Goal: Information Seeking & Learning: Learn about a topic

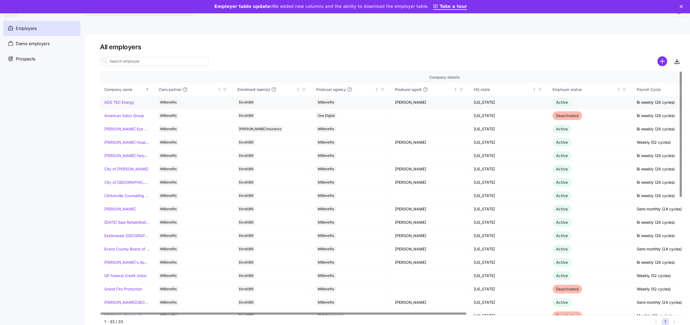
click at [122, 102] on link "ADS TEC Energy" at bounding box center [119, 101] width 30 height 5
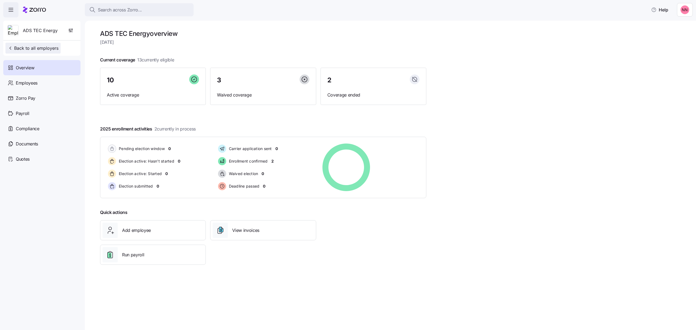
click at [37, 47] on span "Back to all employers" at bounding box center [33, 48] width 51 height 7
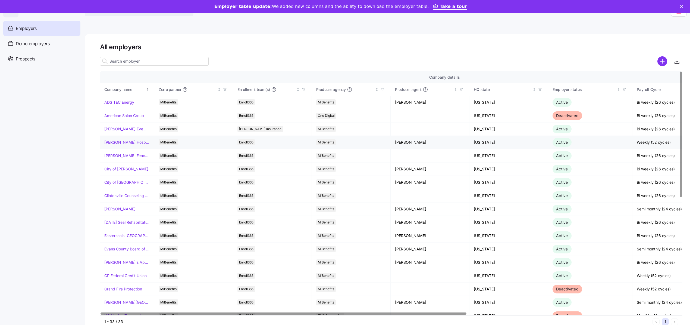
click at [124, 142] on link "[PERSON_NAME] Hospitality" at bounding box center [126, 141] width 45 height 5
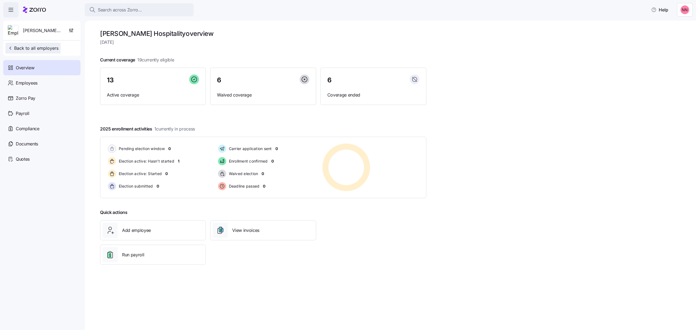
click at [48, 49] on span "Back to all employers" at bounding box center [33, 48] width 51 height 7
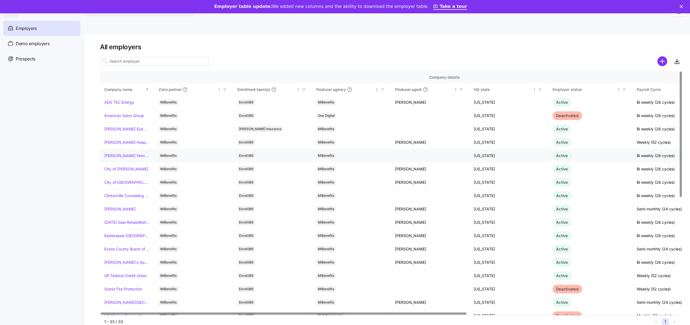
click at [121, 155] on link "[PERSON_NAME] Fence Company" at bounding box center [126, 155] width 45 height 5
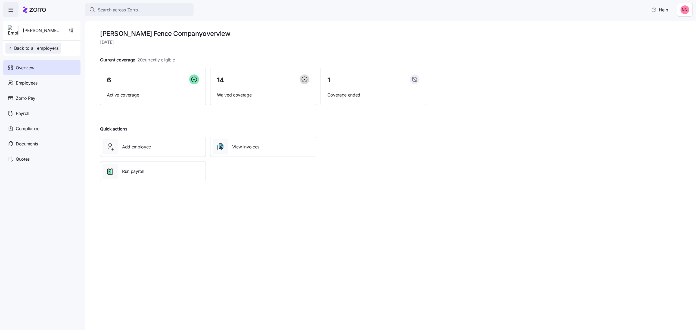
click at [51, 48] on span "Back to all employers" at bounding box center [33, 48] width 51 height 7
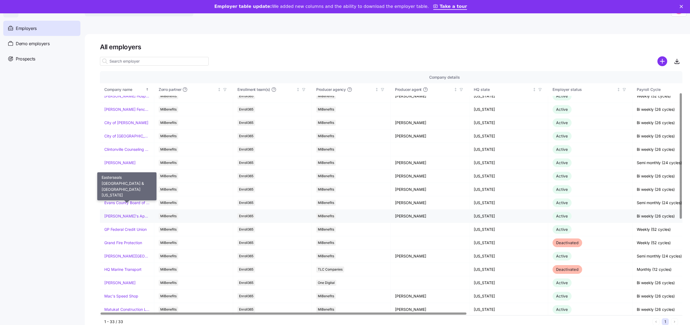
scroll to position [36, 0]
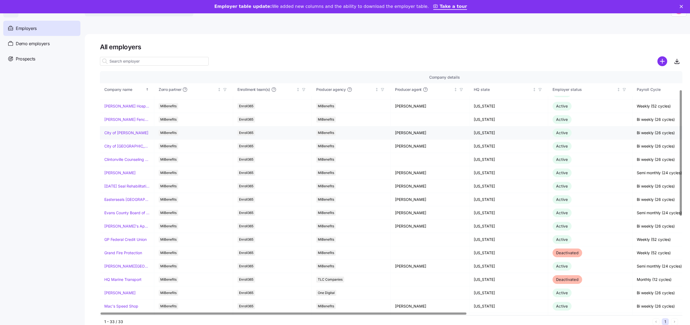
click at [130, 133] on link "City of [PERSON_NAME]" at bounding box center [126, 132] width 44 height 5
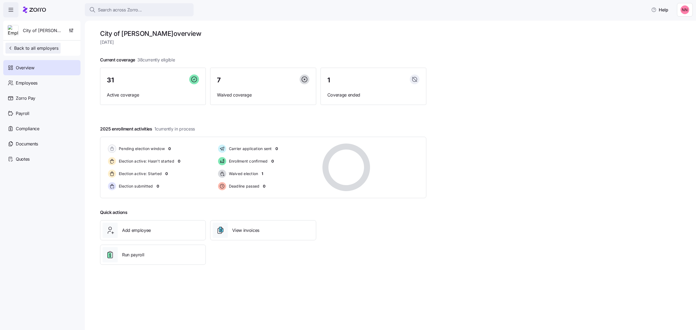
click at [50, 48] on span "Back to all employers" at bounding box center [33, 48] width 51 height 7
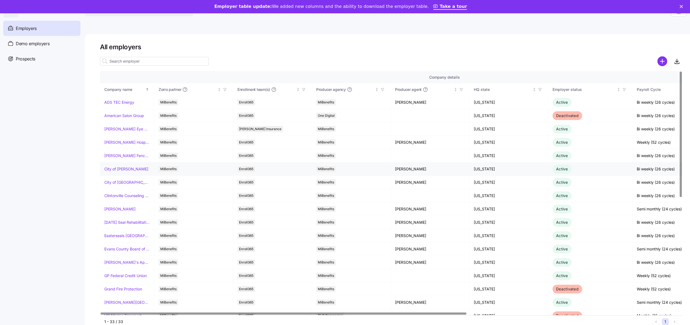
click at [125, 169] on link "City of [PERSON_NAME]" at bounding box center [126, 168] width 44 height 5
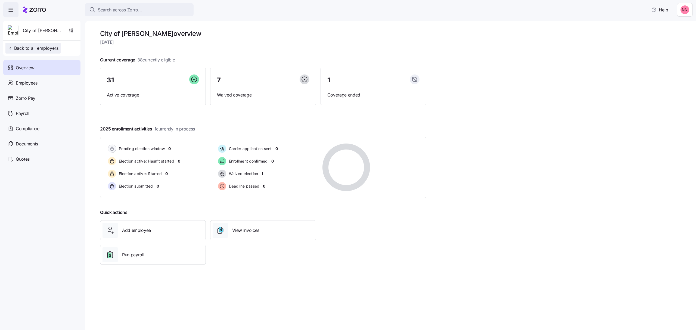
click at [29, 50] on span "Back to all employers" at bounding box center [33, 48] width 51 height 7
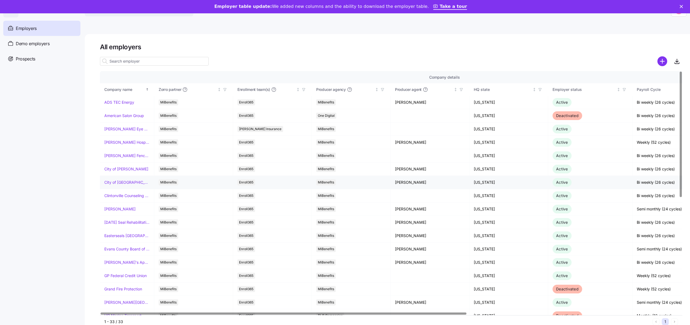
click at [123, 181] on link "City of [GEOGRAPHIC_DATA]" at bounding box center [126, 181] width 45 height 5
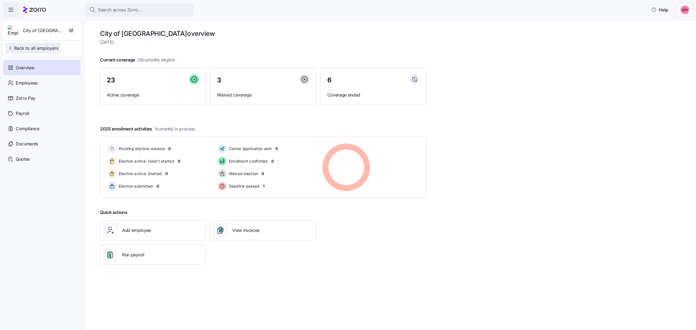
click at [32, 49] on span "Back to all employers" at bounding box center [33, 48] width 51 height 7
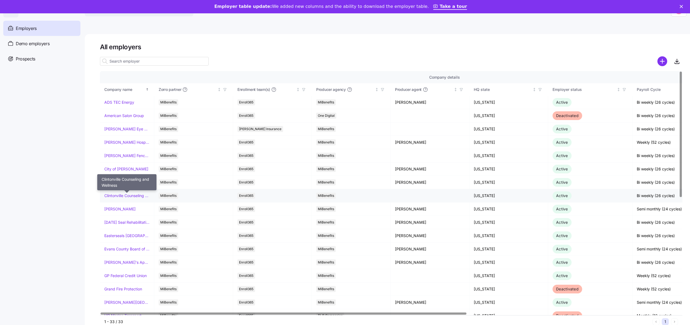
click at [129, 197] on link "Clintonville Counseling and Wellness" at bounding box center [126, 195] width 45 height 5
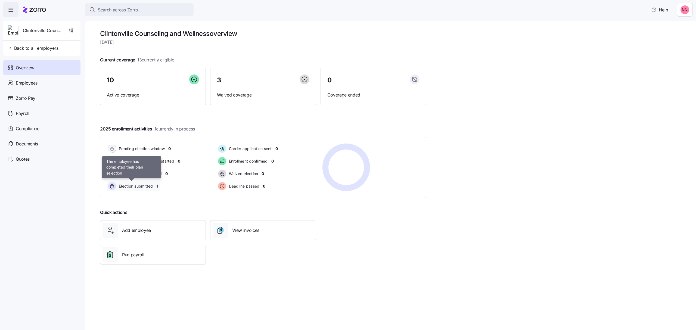
click at [134, 186] on span "Election submitted" at bounding box center [135, 185] width 36 height 5
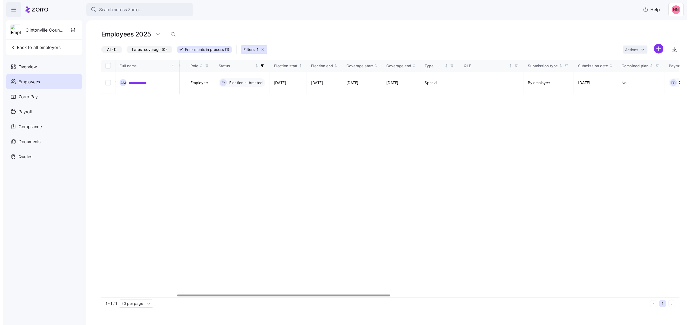
scroll to position [0, 265]
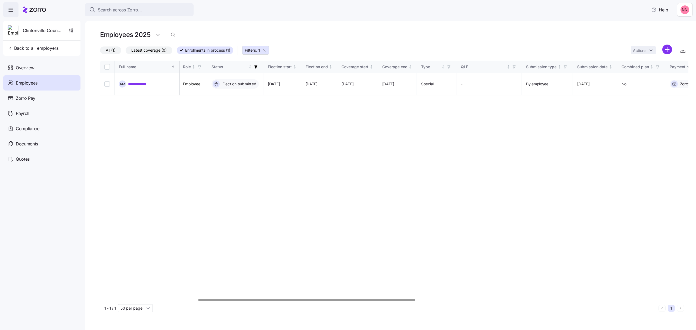
click at [281, 301] on div at bounding box center [306, 300] width 217 height 2
click at [45, 49] on span "Back to all employers" at bounding box center [33, 48] width 51 height 7
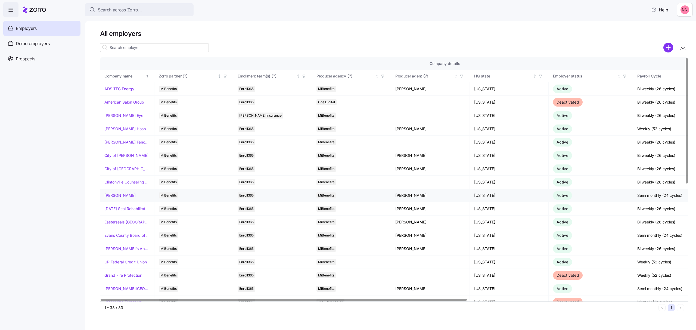
click at [124, 195] on link "[PERSON_NAME]" at bounding box center [119, 195] width 31 height 5
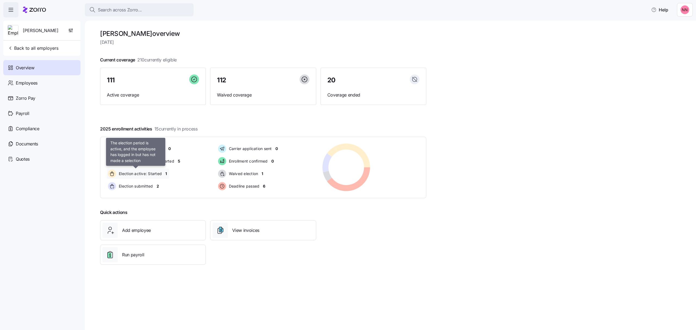
click at [157, 174] on span "Election active: Started" at bounding box center [139, 173] width 45 height 5
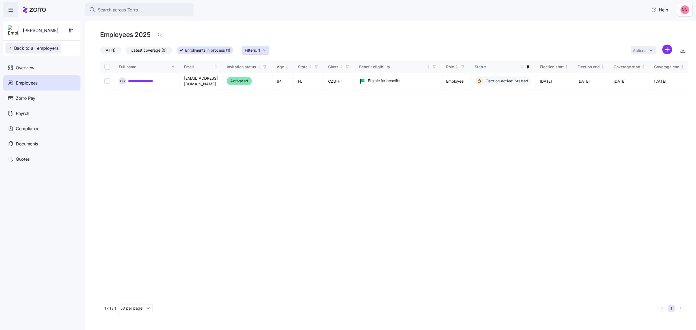
click at [35, 51] on span "Back to all employers" at bounding box center [33, 48] width 51 height 7
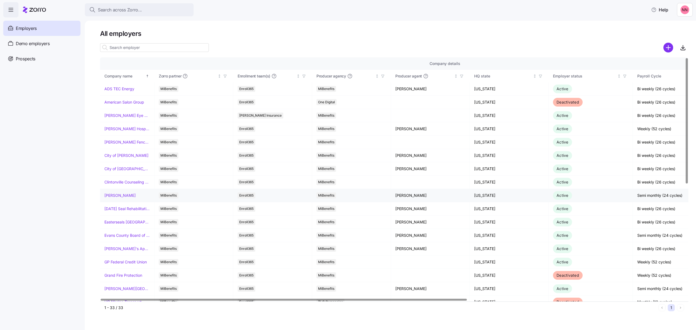
click at [119, 196] on link "[PERSON_NAME]" at bounding box center [119, 195] width 31 height 5
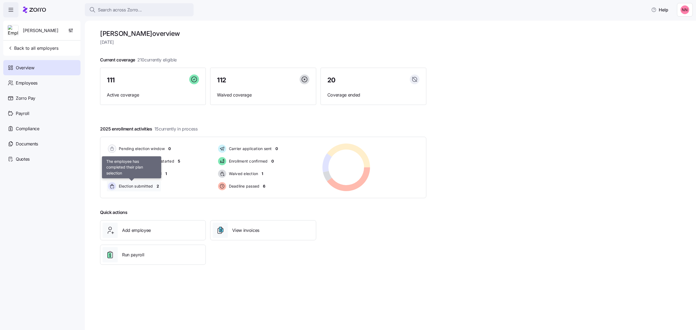
click at [135, 186] on span "Election submitted" at bounding box center [135, 185] width 36 height 5
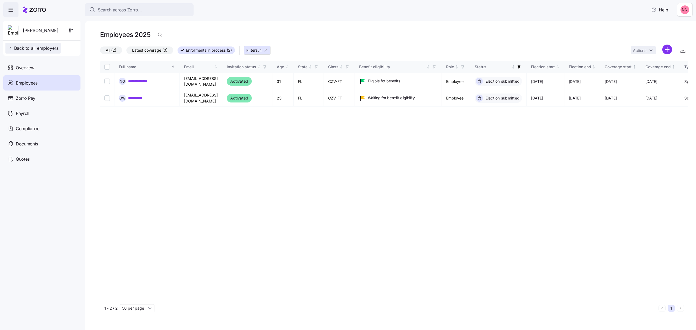
click at [30, 46] on span "Back to all employers" at bounding box center [33, 48] width 51 height 7
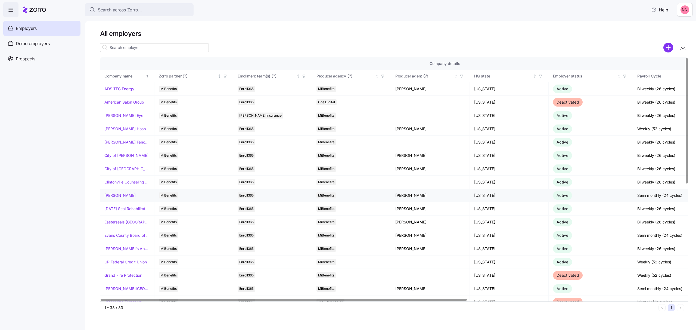
click at [117, 195] on link "[PERSON_NAME]" at bounding box center [119, 195] width 31 height 5
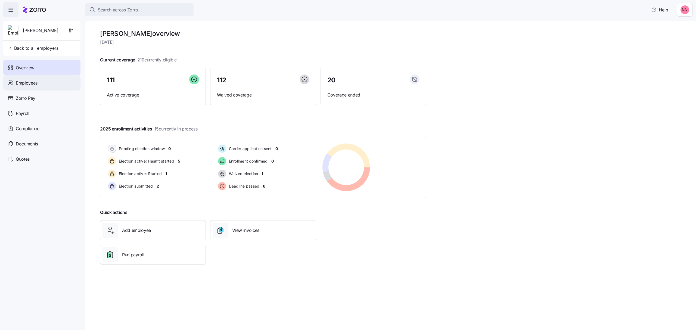
click at [29, 81] on span "Employees" at bounding box center [27, 83] width 22 height 7
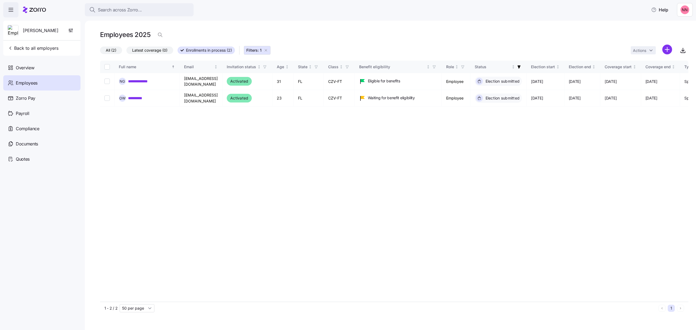
click at [267, 49] on icon "button" at bounding box center [266, 50] width 4 height 4
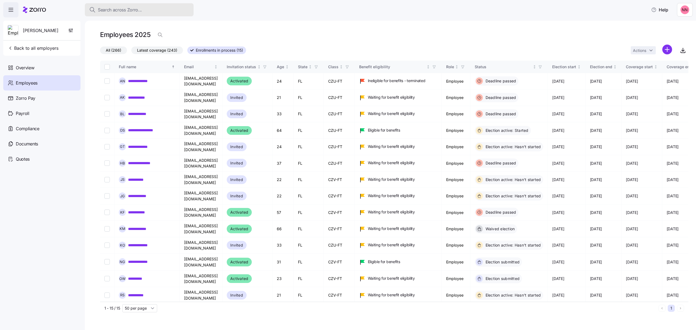
click at [132, 10] on span "Search across Zorro..." at bounding box center [120, 10] width 44 height 7
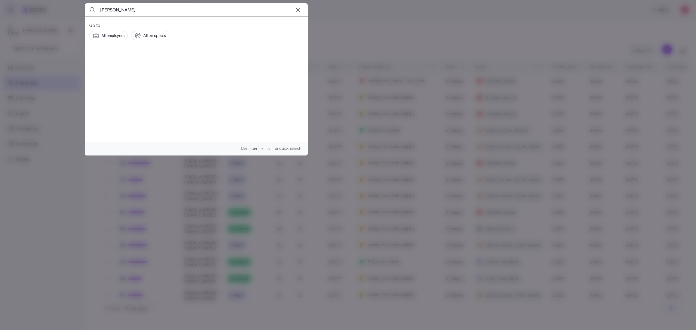
type input "[PERSON_NAME]"
click at [148, 65] on div "Employers [PERSON_NAME] Employees" at bounding box center [172, 68] width 88 height 7
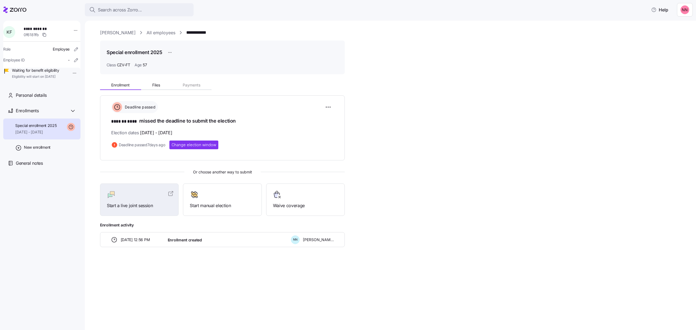
click at [125, 30] on link "[PERSON_NAME]" at bounding box center [118, 32] width 36 height 7
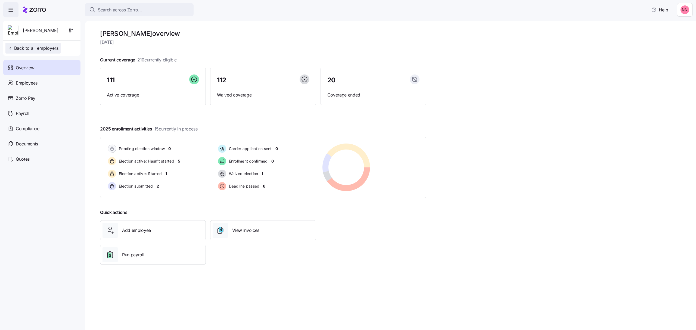
click at [45, 48] on span "Back to all employers" at bounding box center [33, 48] width 51 height 7
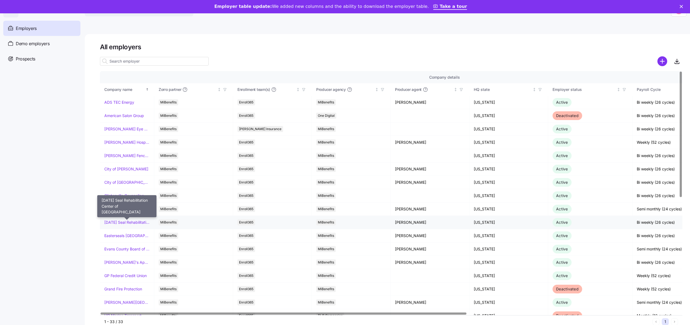
click at [121, 221] on link "[DATE] Seal Rehabilitation Center of [GEOGRAPHIC_DATA]" at bounding box center [126, 221] width 45 height 5
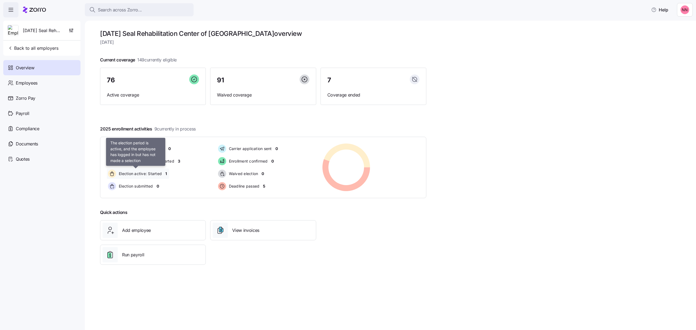
click at [157, 174] on span "Election active: Started" at bounding box center [139, 173] width 45 height 5
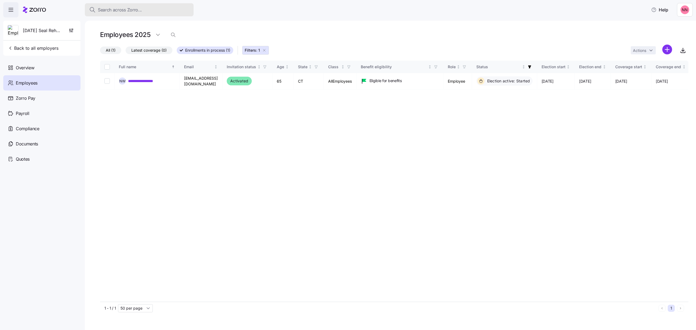
drag, startPoint x: 267, startPoint y: 48, endPoint x: 156, endPoint y: 7, distance: 118.4
click at [266, 48] on span "Filters: 1" at bounding box center [256, 50] width 22 height 5
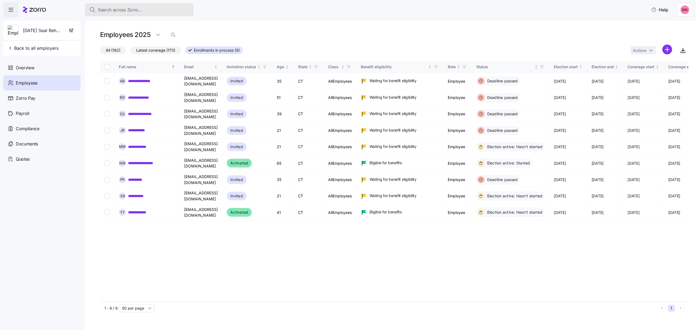
click at [155, 7] on div "Search across Zorro..." at bounding box center [139, 10] width 100 height 7
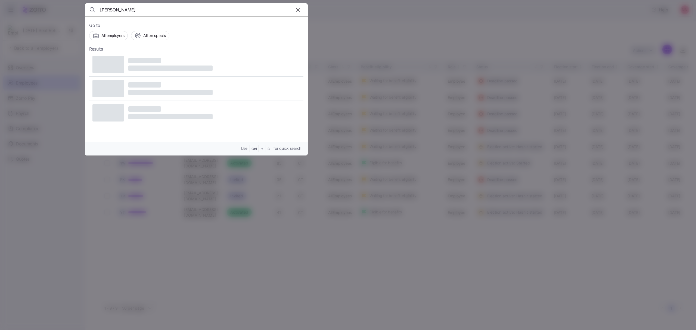
type input "[PERSON_NAME]"
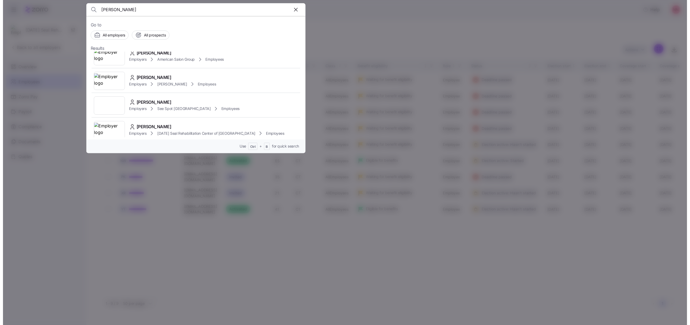
scroll to position [145, 0]
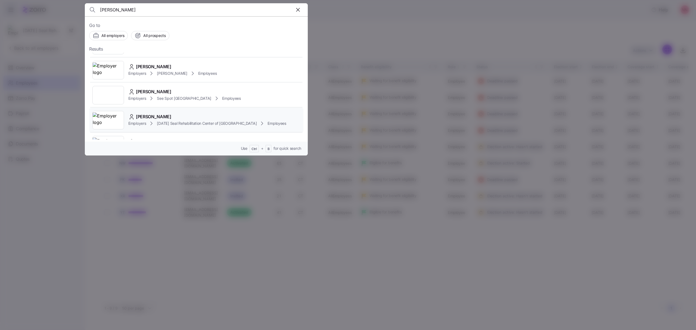
click at [170, 110] on div "[PERSON_NAME] Employers [DATE] Seal Rehabilitation Center of [GEOGRAPHIC_DATA] …" at bounding box center [196, 120] width 214 height 25
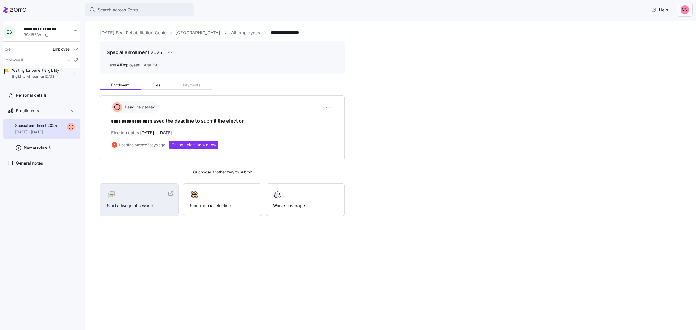
click at [127, 30] on link "[DATE] Seal Rehabilitation Center of [GEOGRAPHIC_DATA]" at bounding box center [160, 32] width 120 height 7
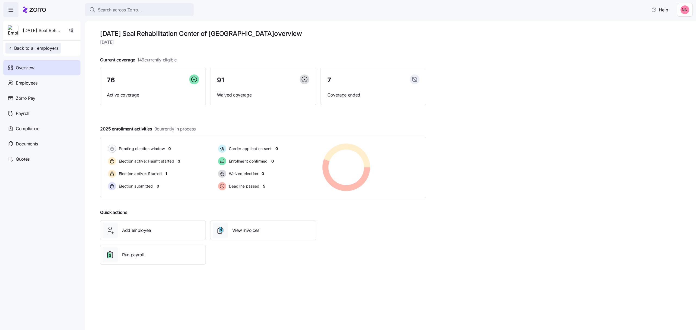
click at [45, 48] on span "Back to all employers" at bounding box center [33, 48] width 51 height 7
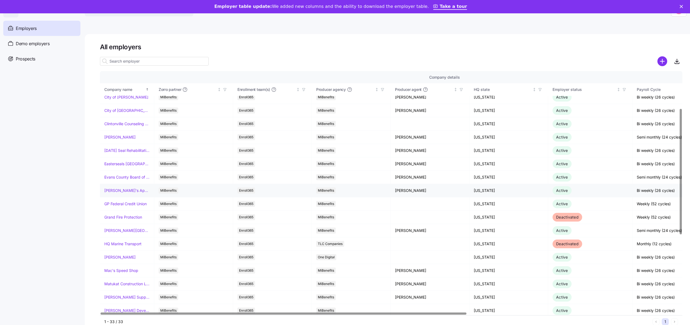
scroll to position [72, 0]
click at [134, 164] on link "Easterseals [GEOGRAPHIC_DATA] & [GEOGRAPHIC_DATA][US_STATE]" at bounding box center [126, 162] width 45 height 5
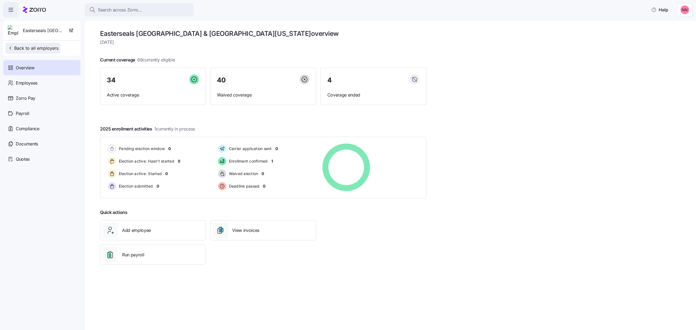
click at [44, 44] on button "Back to all employers" at bounding box center [32, 48] width 55 height 11
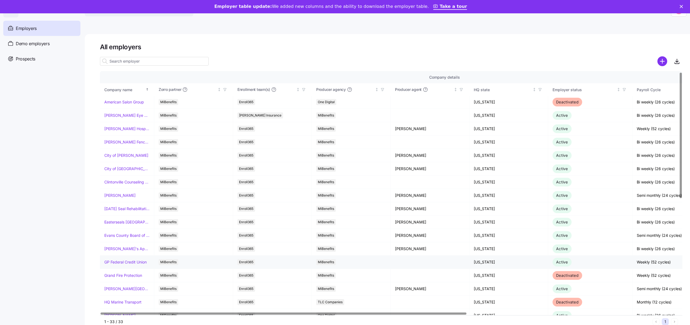
scroll to position [36, 0]
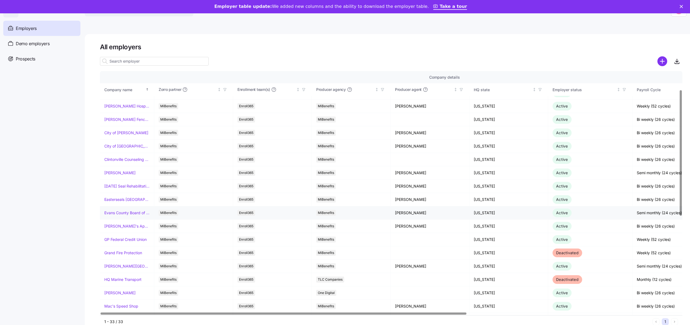
click at [132, 210] on td "Evans County Board of Commissioners" at bounding box center [127, 212] width 54 height 13
click at [134, 214] on link "Evans County Board of Commissioners" at bounding box center [126, 212] width 45 height 5
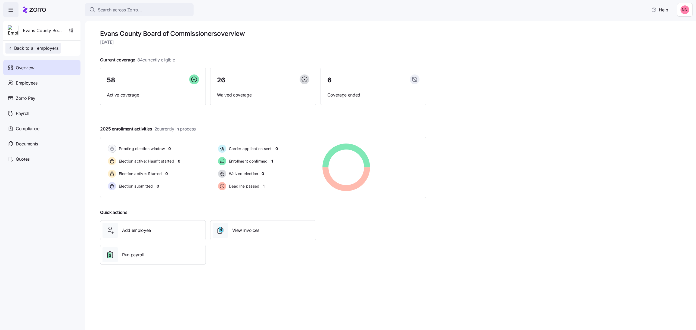
click at [40, 48] on span "Back to all employers" at bounding box center [33, 48] width 51 height 7
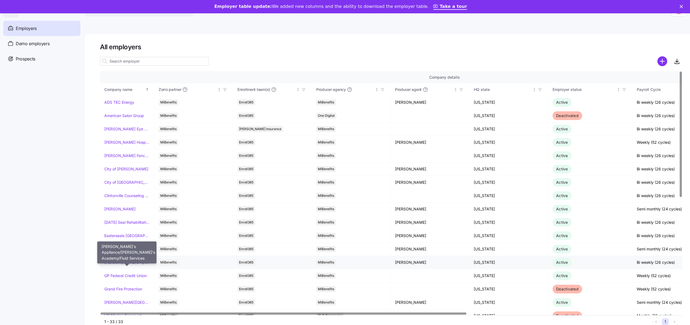
click at [130, 265] on link "[PERSON_NAME]'s Appliance/[PERSON_NAME]'s Academy/Fluid Services" at bounding box center [126, 261] width 45 height 5
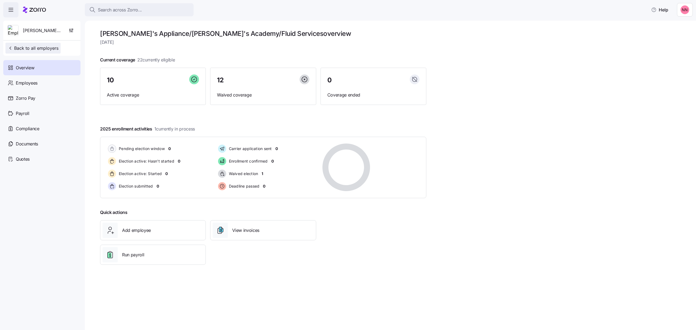
click at [39, 47] on span "Back to all employers" at bounding box center [33, 48] width 51 height 7
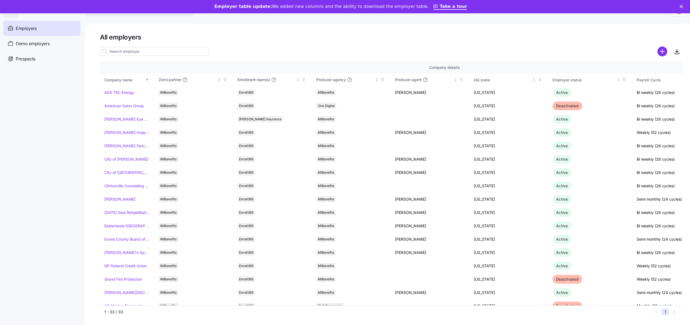
scroll to position [19, 0]
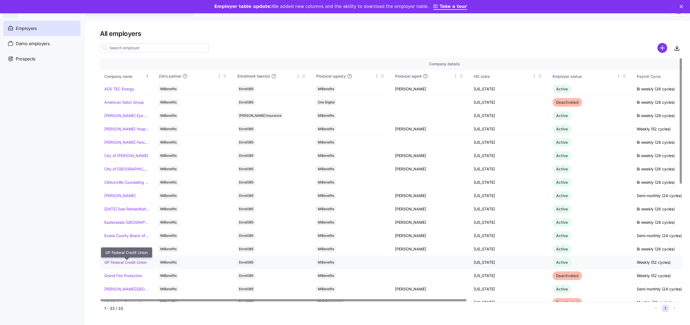
click at [123, 259] on link "GP Federal Credit Union" at bounding box center [125, 261] width 42 height 5
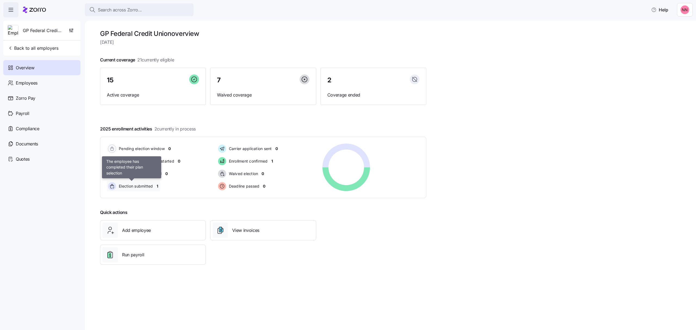
click at [153, 184] on span "Election submitted" at bounding box center [135, 185] width 36 height 5
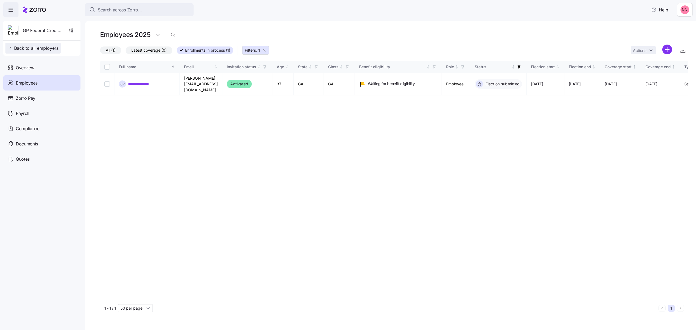
click at [38, 45] on button "Back to all employers" at bounding box center [32, 48] width 55 height 11
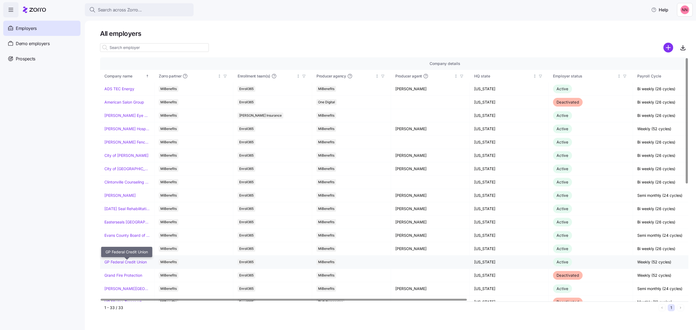
click at [116, 263] on link "GP Federal Credit Union" at bounding box center [125, 261] width 42 height 5
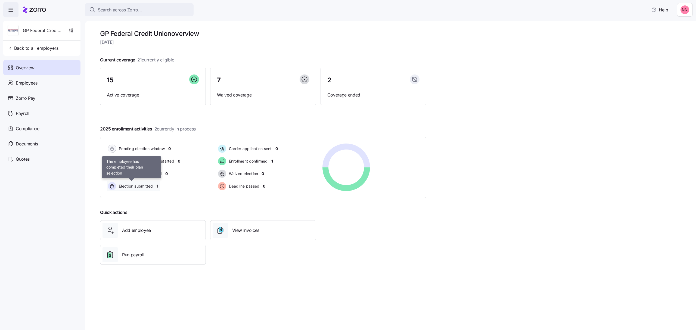
click at [142, 186] on span "Election submitted" at bounding box center [135, 185] width 36 height 5
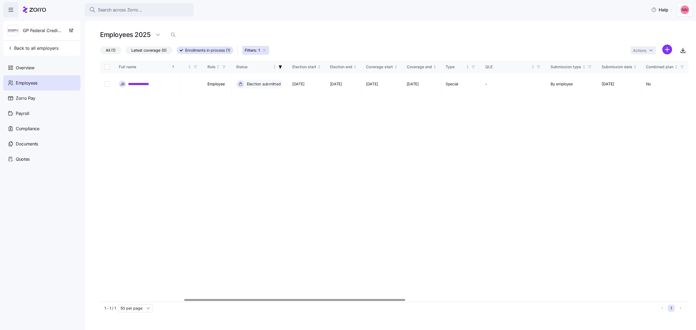
scroll to position [0, 240]
click at [310, 301] on div at bounding box center [301, 300] width 221 height 2
click at [30, 48] on span "Back to all employers" at bounding box center [33, 48] width 51 height 7
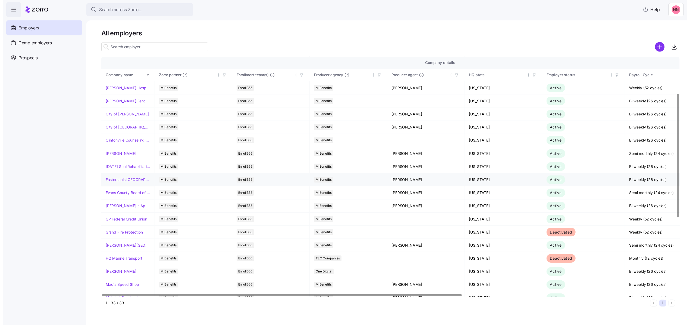
scroll to position [72, 0]
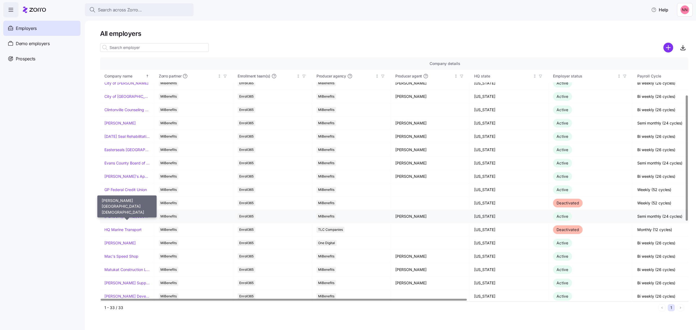
click at [137, 219] on link "[PERSON_NAME][GEOGRAPHIC_DATA][DEMOGRAPHIC_DATA]" at bounding box center [126, 216] width 45 height 5
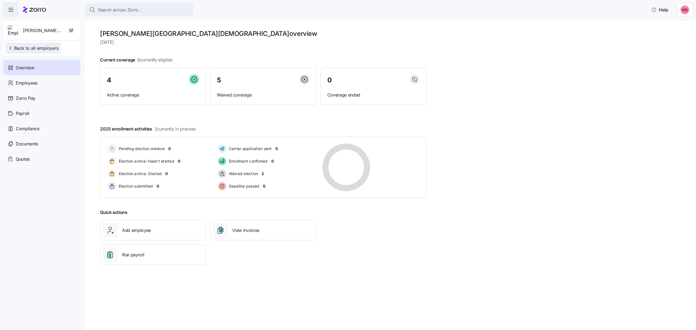
click at [37, 51] on span "Back to all employers" at bounding box center [33, 48] width 51 height 7
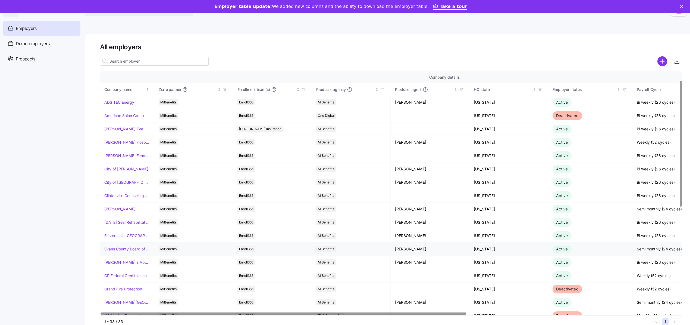
scroll to position [72, 0]
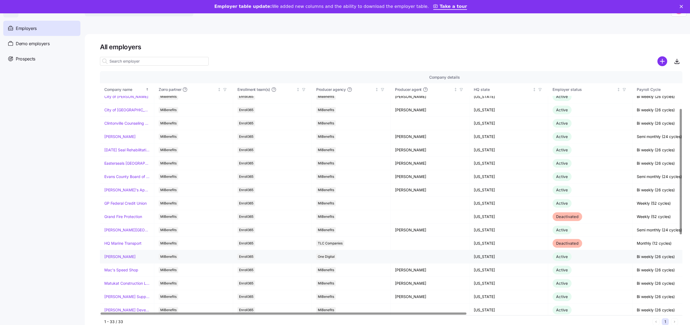
click at [120, 256] on link "[PERSON_NAME]" at bounding box center [119, 256] width 31 height 5
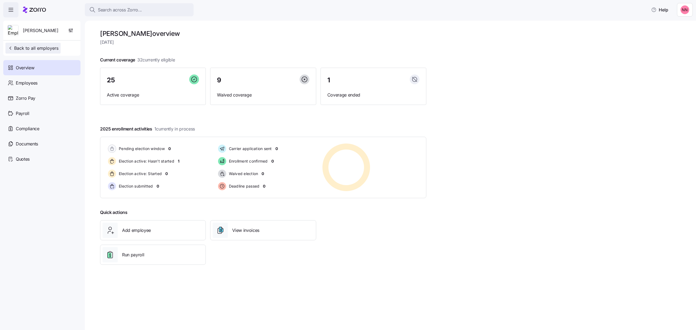
click at [50, 48] on span "Back to all employers" at bounding box center [33, 48] width 51 height 7
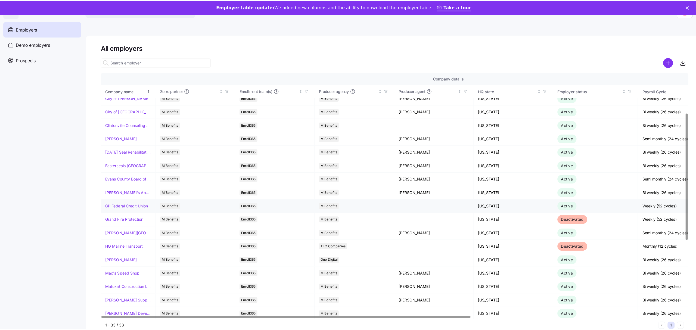
scroll to position [109, 0]
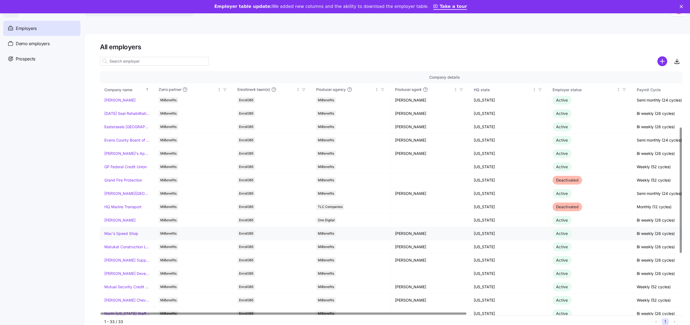
click at [128, 233] on link "Mac's Speed Shop" at bounding box center [121, 232] width 34 height 5
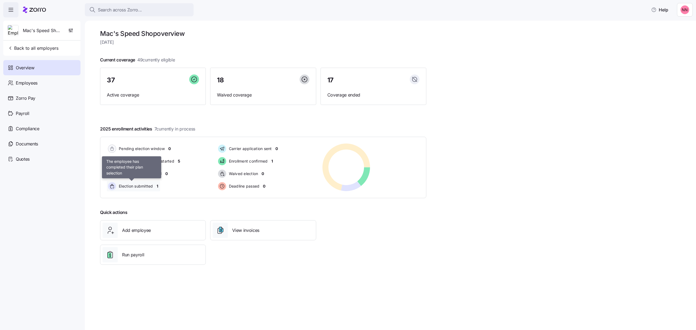
click at [151, 186] on span "Election submitted" at bounding box center [135, 185] width 36 height 5
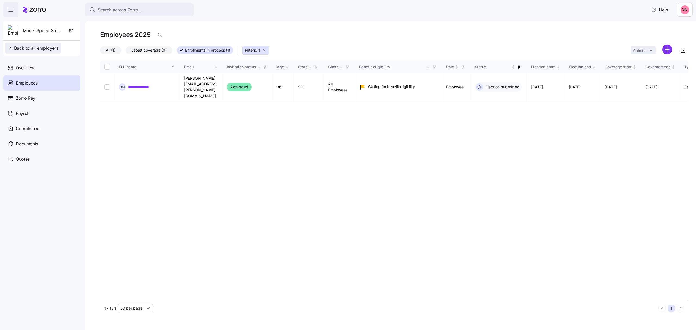
drag, startPoint x: 39, startPoint y: 46, endPoint x: 41, endPoint y: 53, distance: 7.9
click at [39, 46] on span "Back to all employers" at bounding box center [33, 48] width 51 height 7
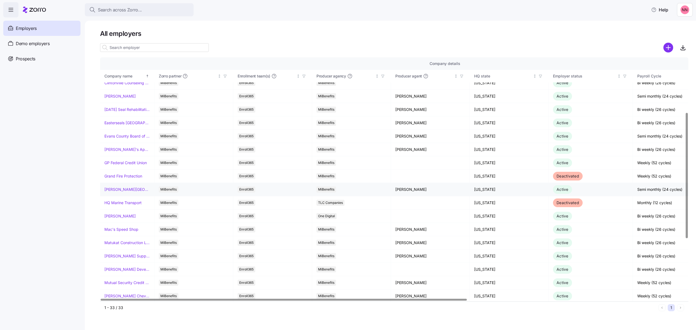
scroll to position [145, 0]
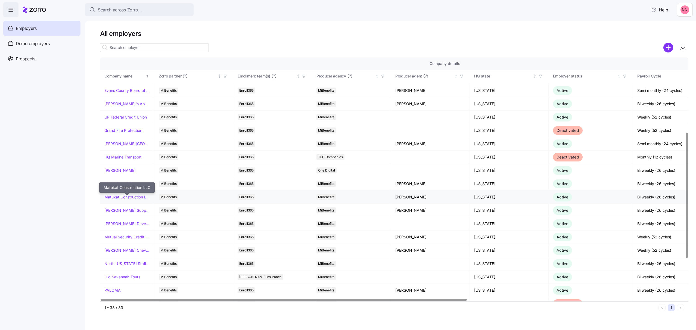
click at [130, 197] on link "Matukat Construction LLC" at bounding box center [126, 196] width 45 height 5
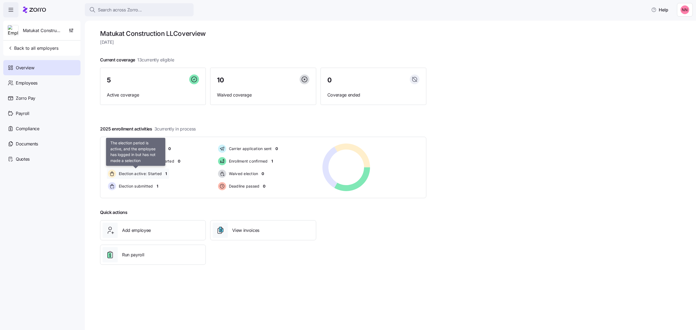
click at [152, 176] on span "Election active: Started" at bounding box center [139, 173] width 45 height 5
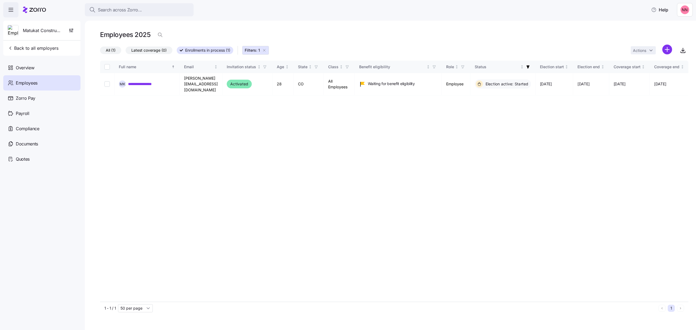
click at [266, 48] on span "Filters: 1" at bounding box center [256, 50] width 22 height 5
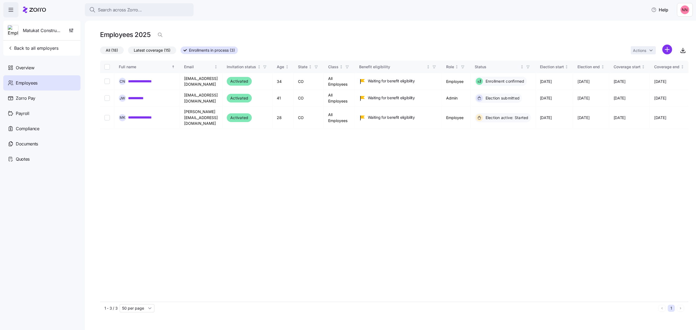
drag, startPoint x: 43, startPoint y: 45, endPoint x: 108, endPoint y: 64, distance: 68.0
click at [43, 45] on button "Back to all employers" at bounding box center [32, 48] width 55 height 11
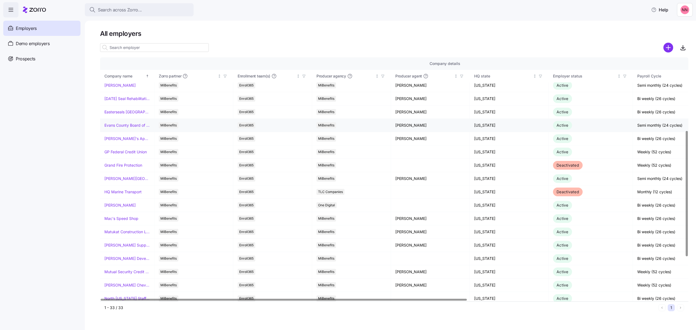
scroll to position [145, 0]
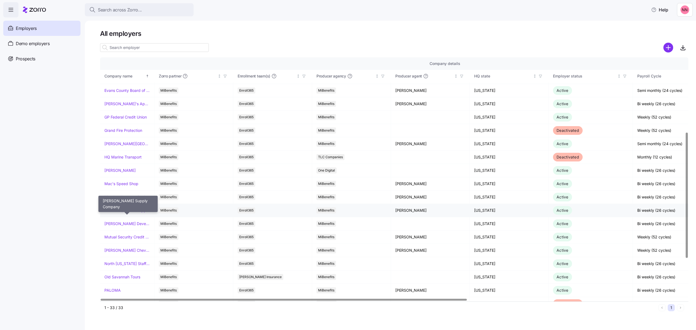
click at [130, 211] on link "[PERSON_NAME] Supply Company" at bounding box center [126, 210] width 45 height 5
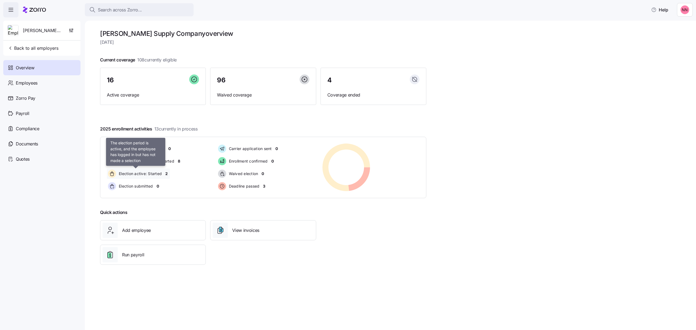
click at [160, 174] on span "Election active: Started" at bounding box center [139, 173] width 45 height 5
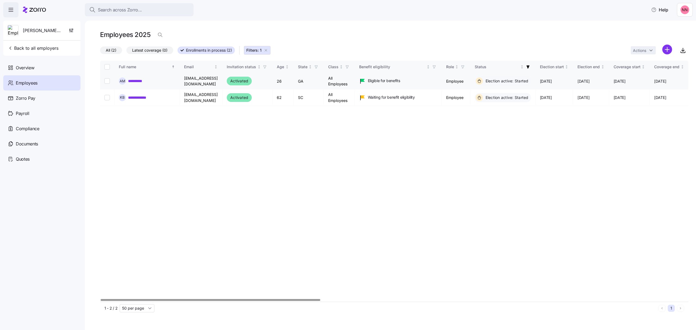
drag, startPoint x: 43, startPoint y: 48, endPoint x: 157, endPoint y: 83, distance: 119.0
click at [43, 48] on span "Back to all employers" at bounding box center [33, 48] width 51 height 7
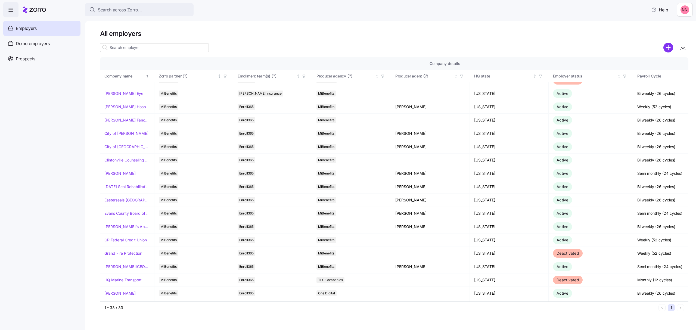
scroll to position [109, 0]
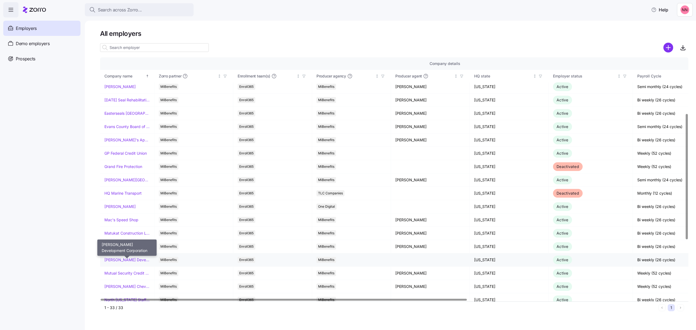
click at [124, 259] on link "[PERSON_NAME] Development Corporation" at bounding box center [126, 259] width 45 height 5
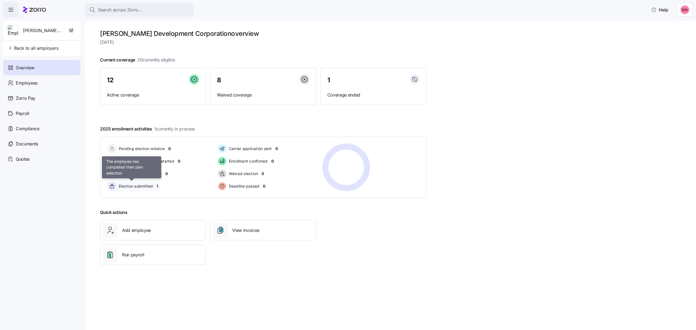
click at [152, 188] on span "Election submitted" at bounding box center [135, 185] width 36 height 5
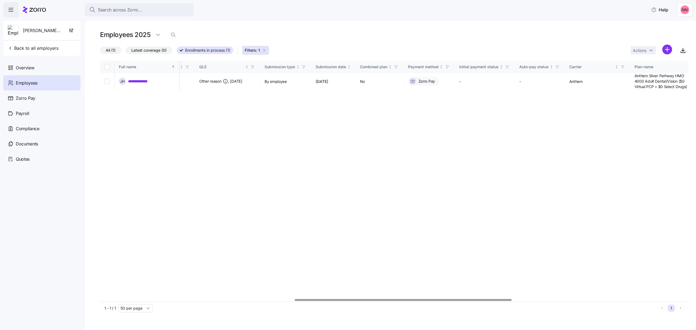
scroll to position [0, 524]
click at [402, 302] on div at bounding box center [394, 299] width 588 height 3
click at [30, 46] on span "Back to all employers" at bounding box center [33, 48] width 51 height 7
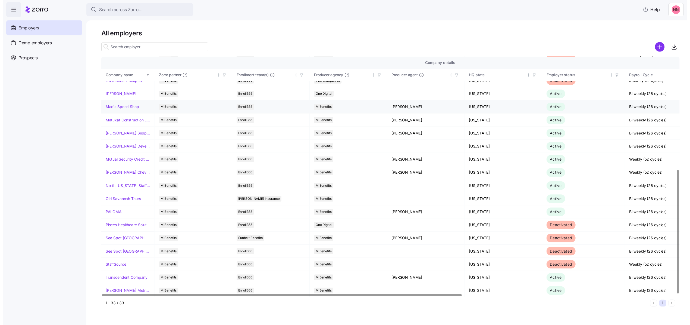
scroll to position [223, 0]
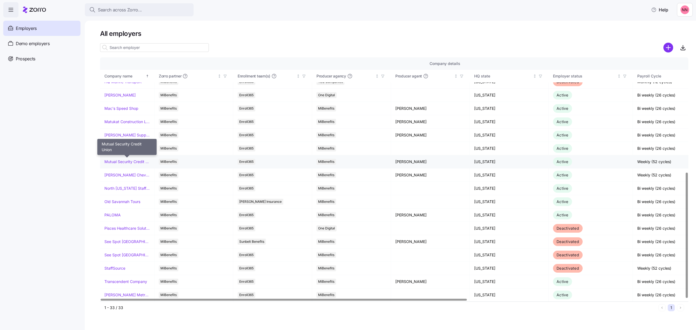
click at [128, 159] on link "Mutual Security Credit Union" at bounding box center [126, 161] width 45 height 5
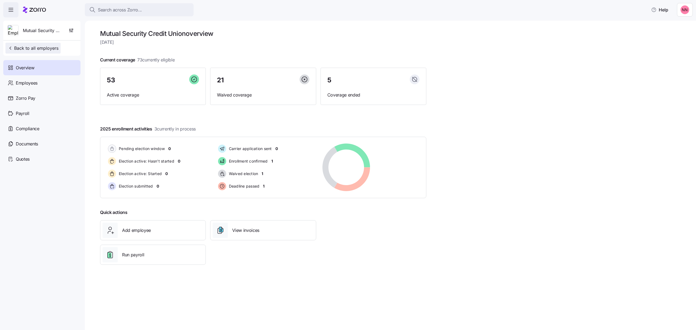
click at [45, 43] on button "Back to all employers" at bounding box center [32, 48] width 55 height 11
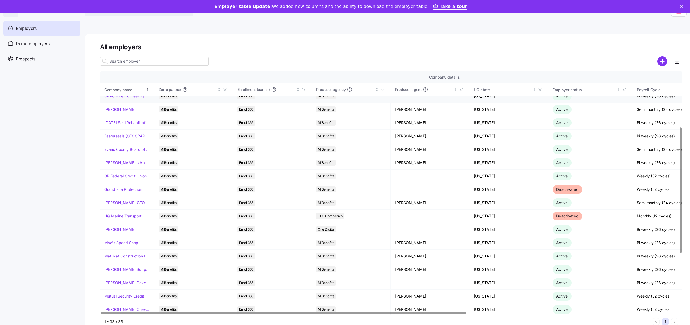
scroll to position [109, 0]
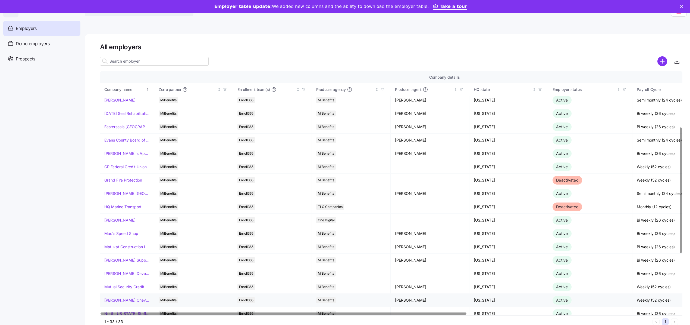
click at [126, 303] on link "[PERSON_NAME] Chevrolet" at bounding box center [126, 299] width 45 height 5
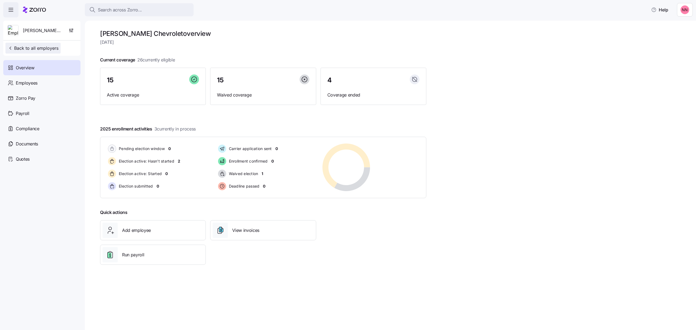
click at [24, 46] on span "Back to all employers" at bounding box center [33, 48] width 51 height 7
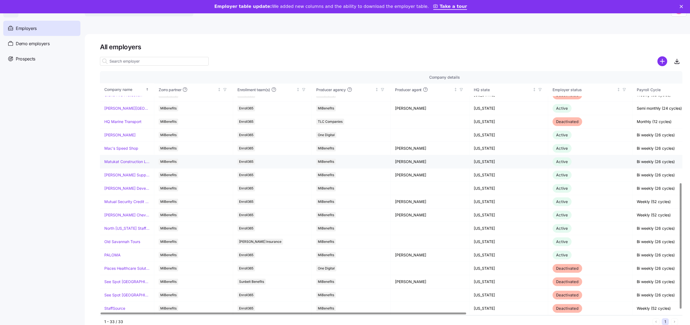
scroll to position [217, 0]
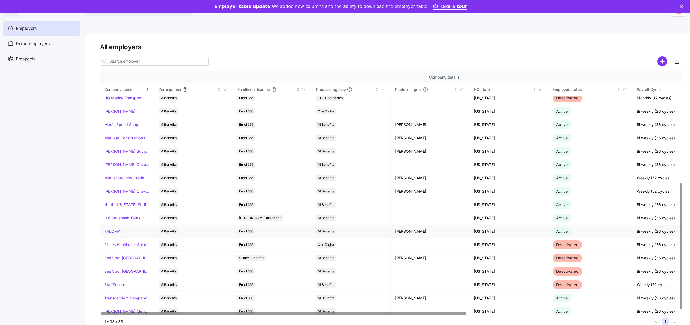
click at [112, 234] on link "PALOMA" at bounding box center [112, 230] width 16 height 5
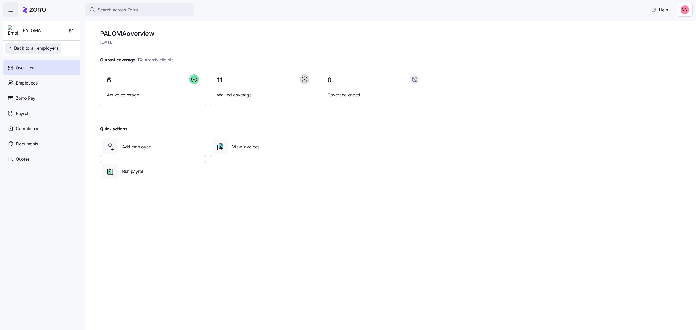
click at [26, 48] on span "Back to all employers" at bounding box center [33, 48] width 51 height 7
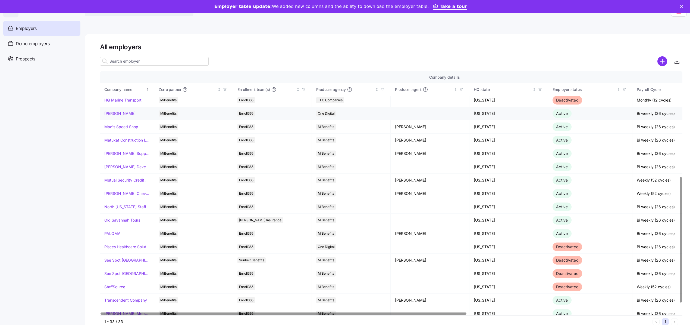
scroll to position [223, 0]
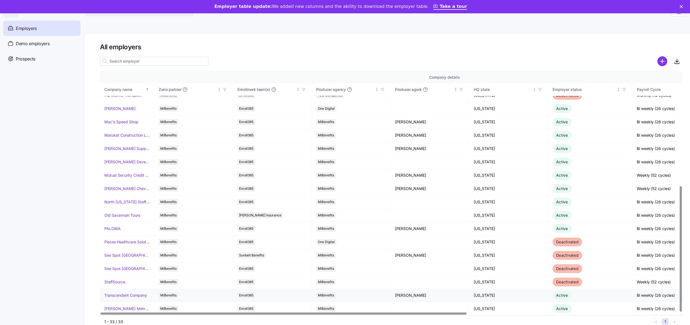
click at [131, 295] on link "Transcendent Company" at bounding box center [125, 294] width 43 height 5
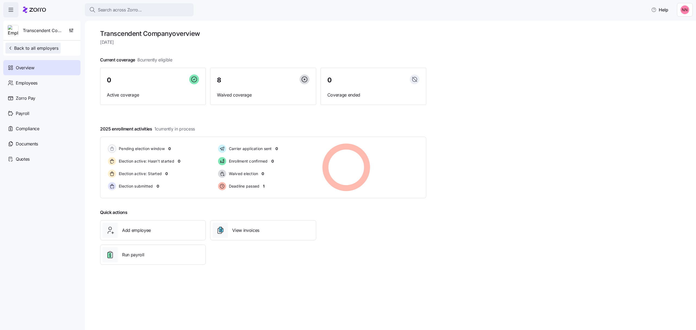
click at [55, 50] on span "Back to all employers" at bounding box center [33, 48] width 51 height 7
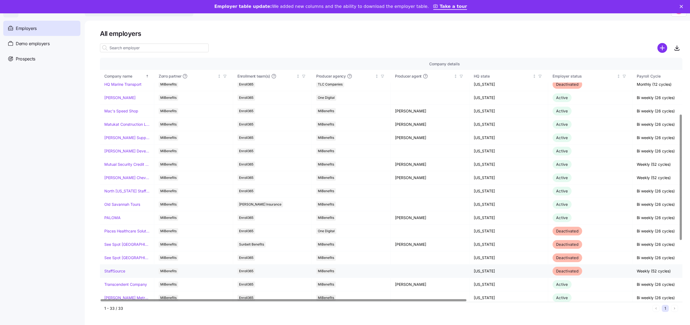
scroll to position [223, 0]
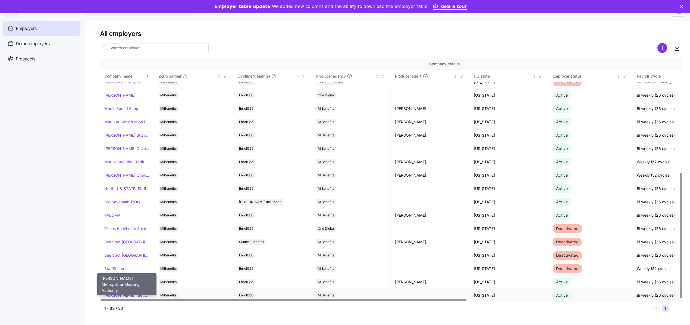
click at [125, 292] on link "[PERSON_NAME] Metropolitan Housing Authority" at bounding box center [126, 294] width 45 height 5
